Goal: Obtain resource: Download file/media

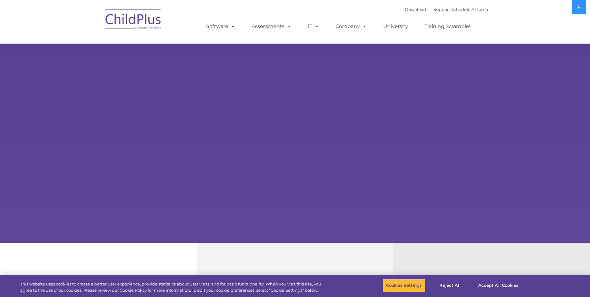
select select "MEDIUM"
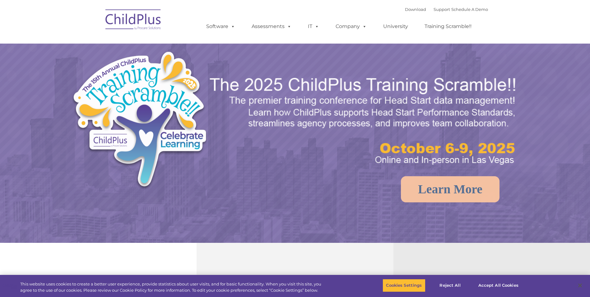
select select "MEDIUM"
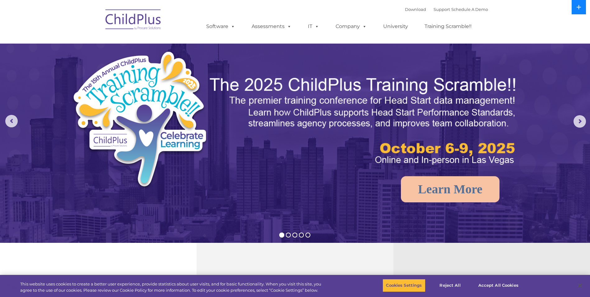
click at [579, 8] on icon at bounding box center [579, 7] width 5 height 5
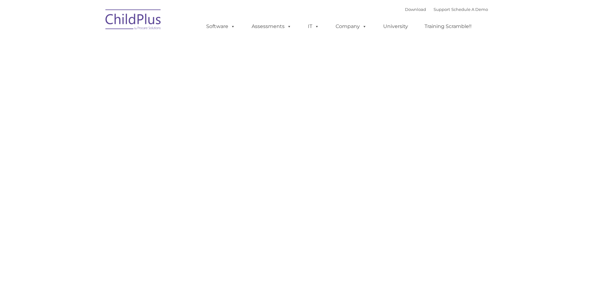
type input ""
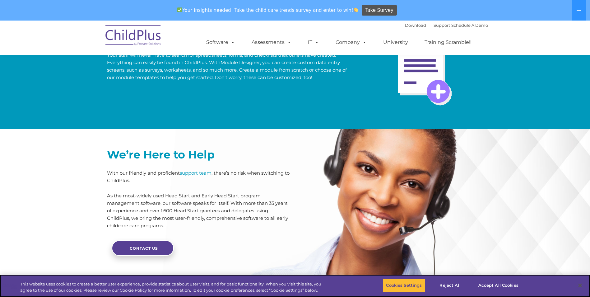
scroll to position [1311, 0]
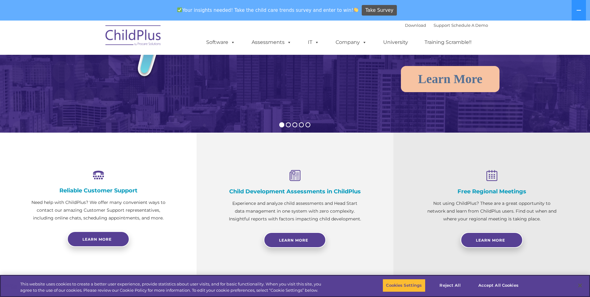
scroll to position [134, 0]
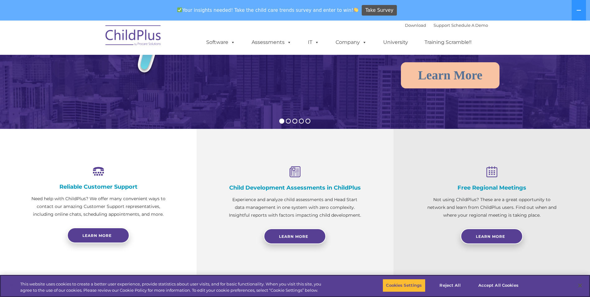
select select "MEDIUM"
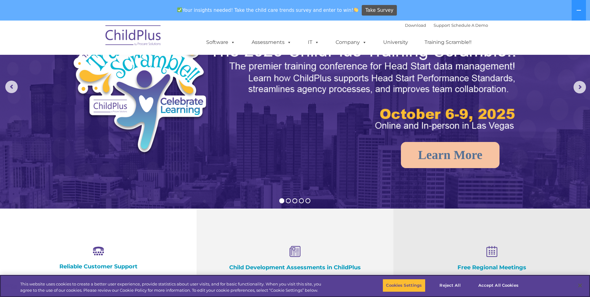
scroll to position [0, 0]
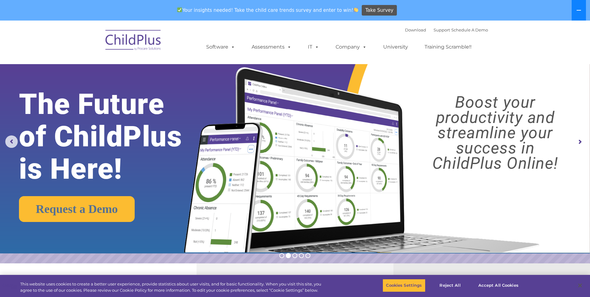
click at [581, 10] on icon at bounding box center [579, 10] width 4 height 1
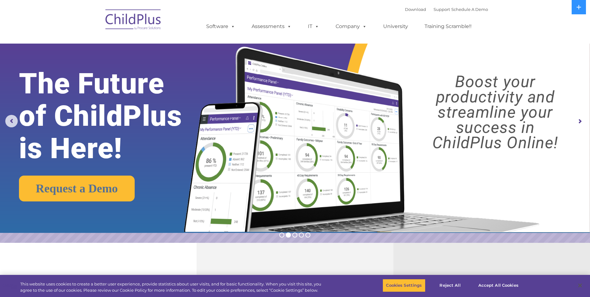
click at [127, 20] on img at bounding box center [133, 20] width 62 height 31
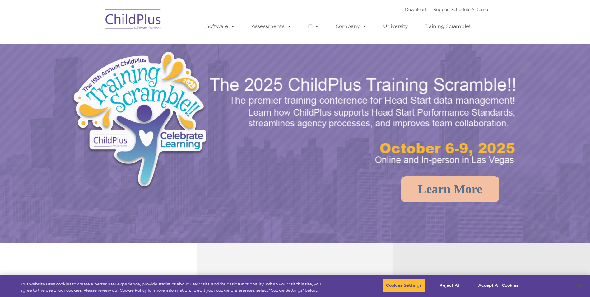
select select "MEDIUM"
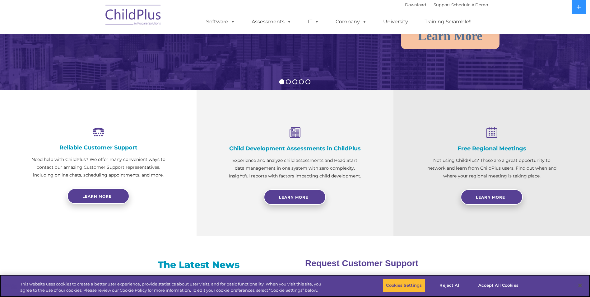
scroll to position [156, 0]
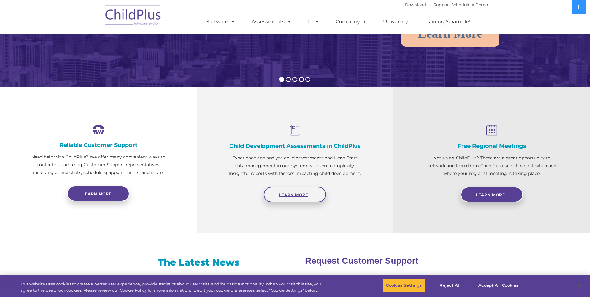
click at [311, 193] on link "Learn More" at bounding box center [295, 195] width 62 height 16
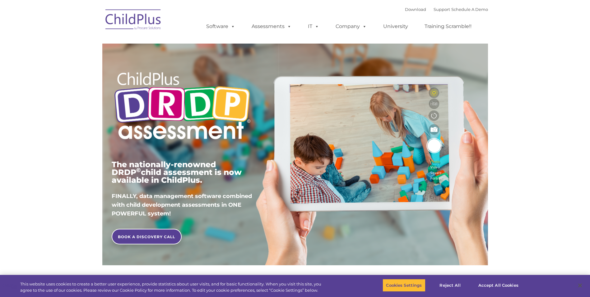
type input ""
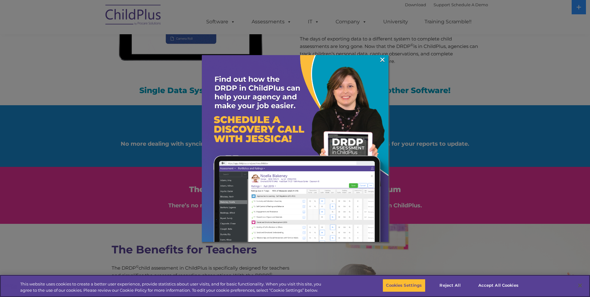
scroll to position [662, 0]
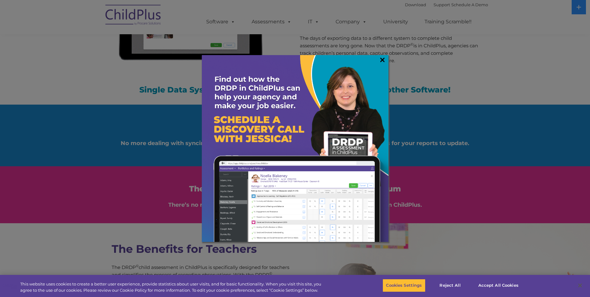
click at [382, 62] on link "×" at bounding box center [382, 60] width 7 height 6
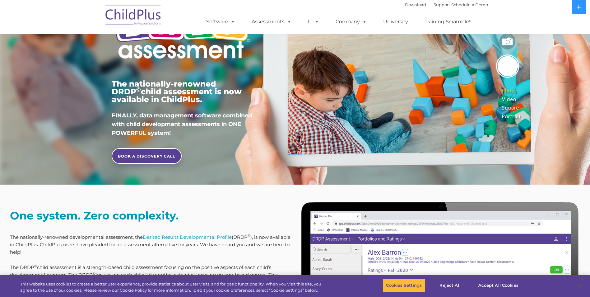
scroll to position [0, 0]
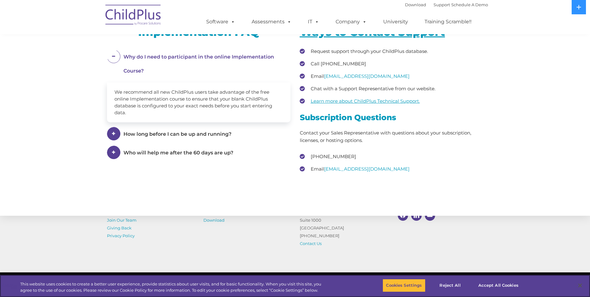
scroll to position [903, 0]
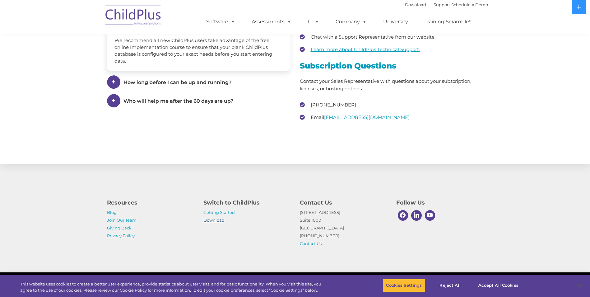
click at [212, 219] on link "Download" at bounding box center [213, 219] width 21 height 5
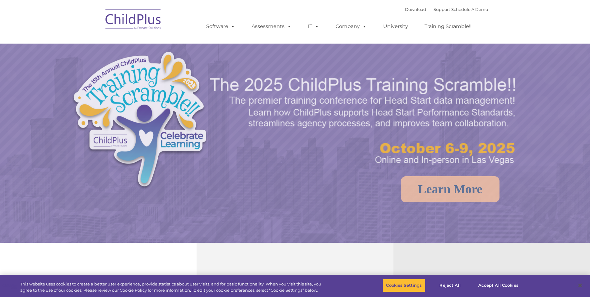
select select "MEDIUM"
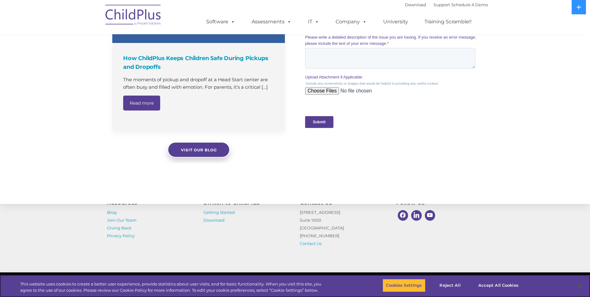
scroll to position [605, 0]
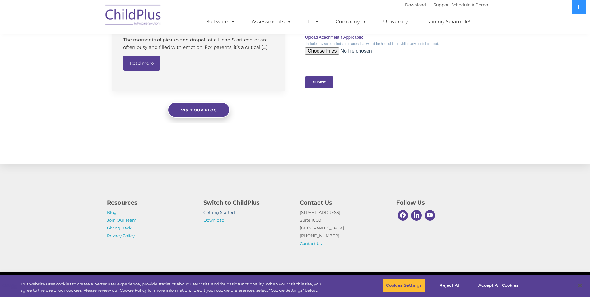
click at [213, 213] on link "Getting Started" at bounding box center [218, 212] width 31 height 5
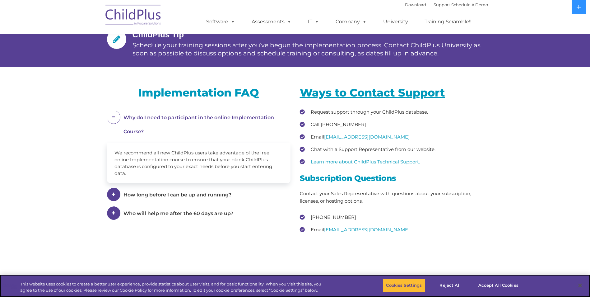
scroll to position [794, 0]
